Goal: Find specific page/section: Find specific page/section

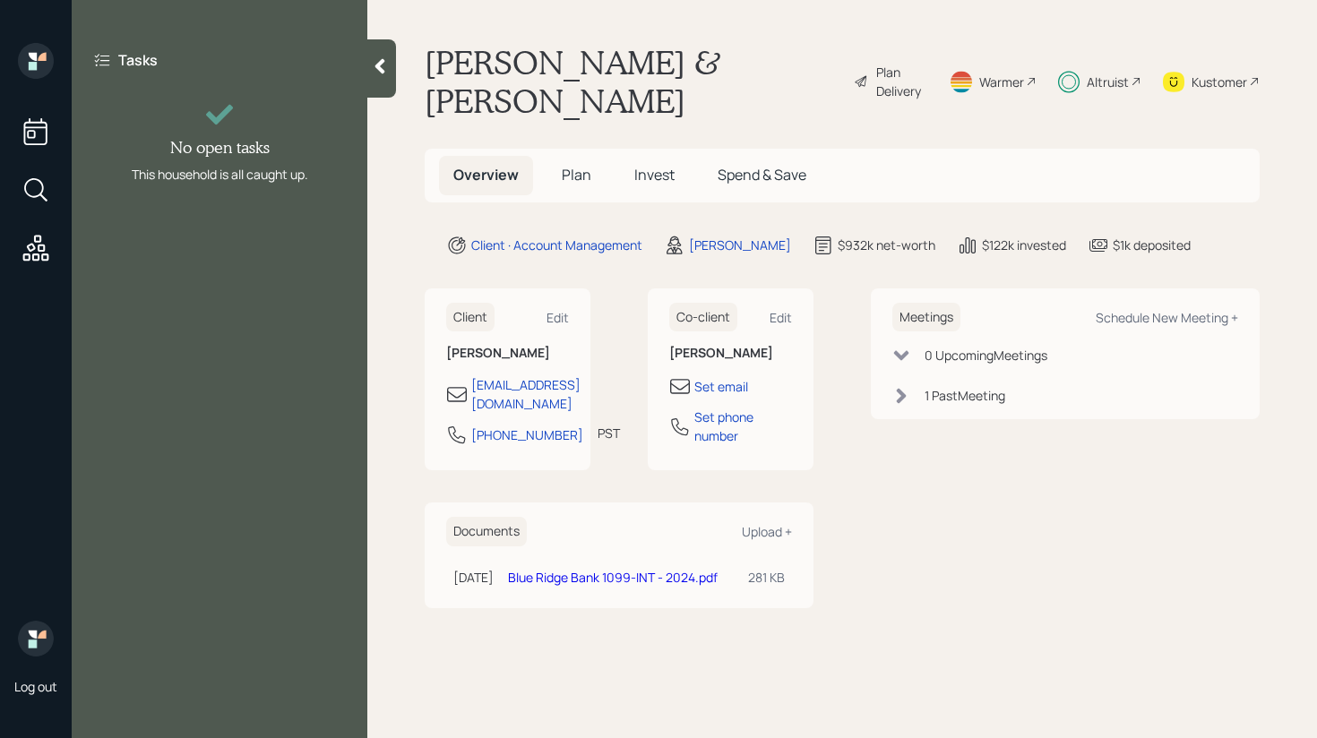
click at [395, 65] on div at bounding box center [381, 68] width 29 height 58
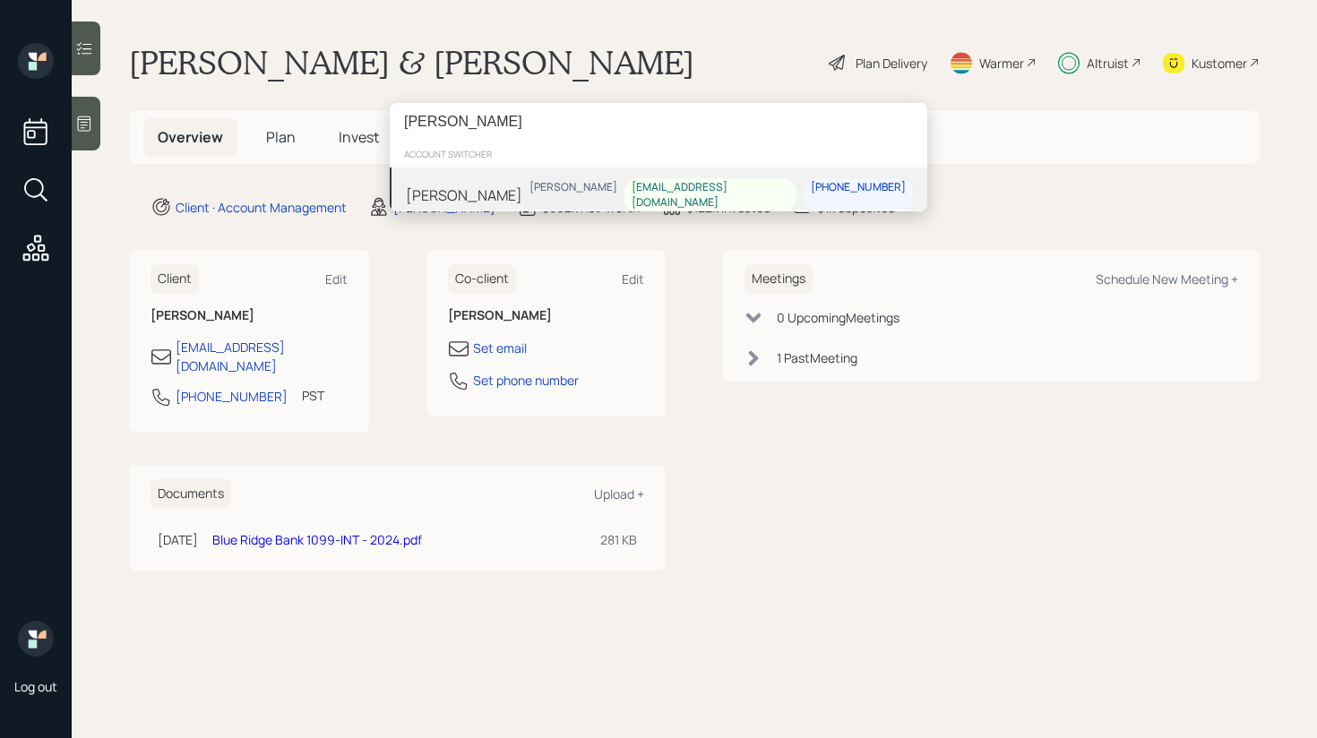
type input "[PERSON_NAME]"
click at [502, 194] on div "[PERSON_NAME]" at bounding box center [464, 194] width 116 height 21
